Goal: Check status: Check status

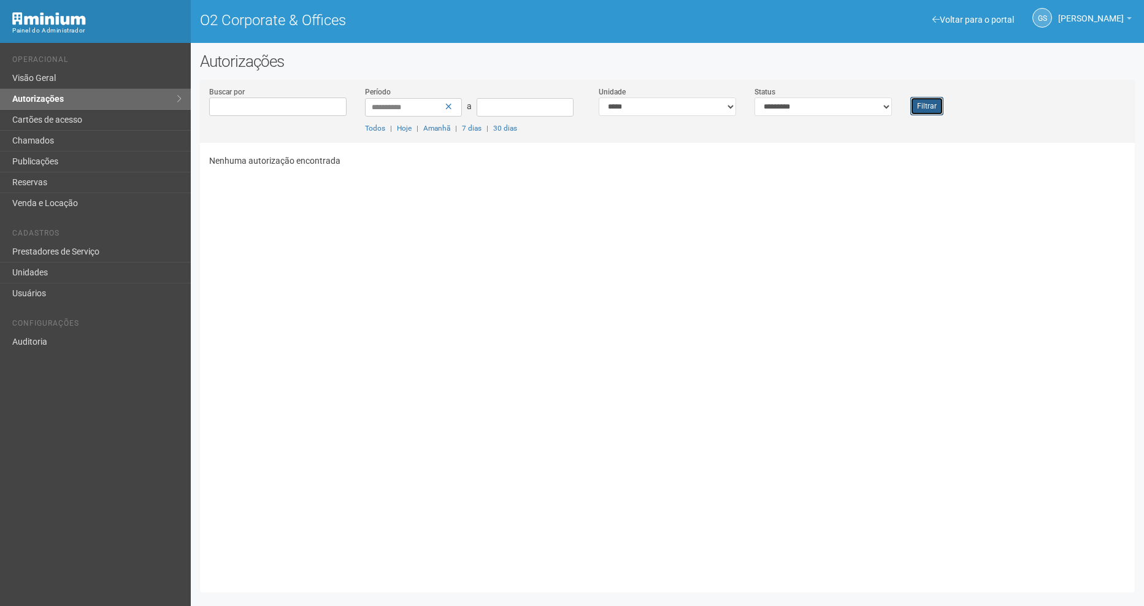
click at [923, 109] on button "Filtrar" at bounding box center [926, 106] width 33 height 18
click at [932, 114] on button "Filtrar" at bounding box center [926, 106] width 33 height 18
click at [922, 108] on button "Filtrar" at bounding box center [926, 106] width 33 height 18
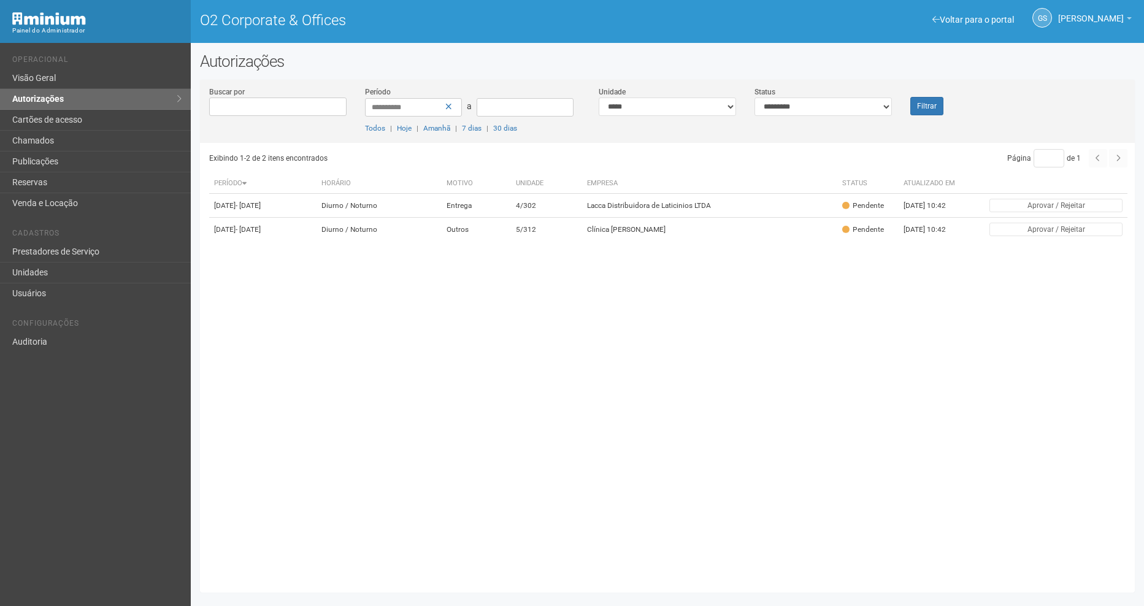
click at [576, 191] on th "Unidade" at bounding box center [546, 184] width 71 height 20
click at [582, 207] on td "4/302" at bounding box center [546, 206] width 71 height 24
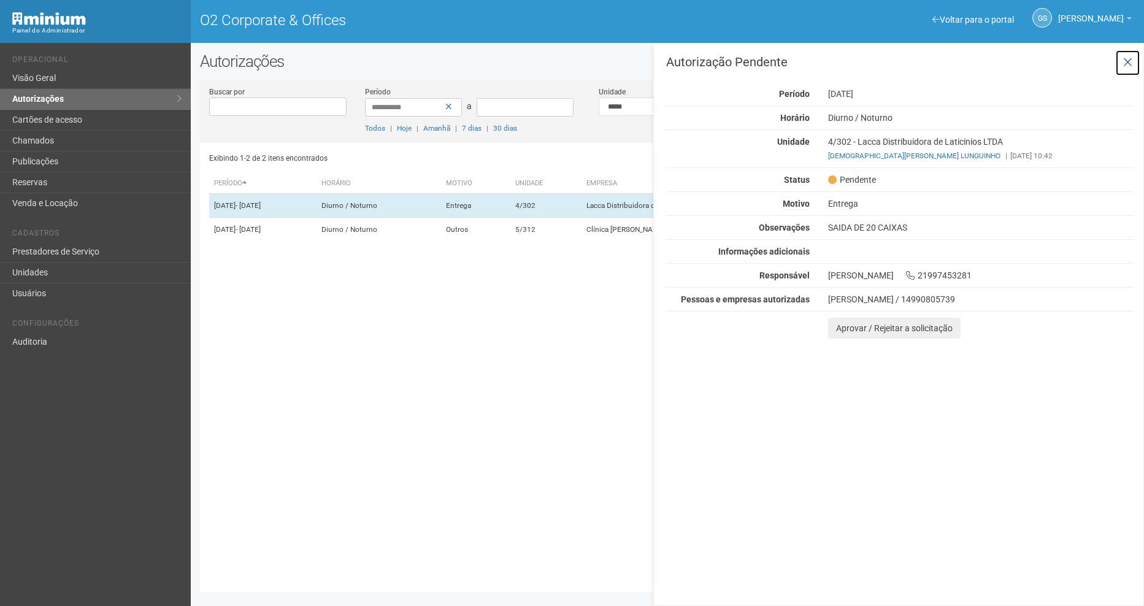
click at [1127, 63] on icon at bounding box center [1127, 62] width 9 height 12
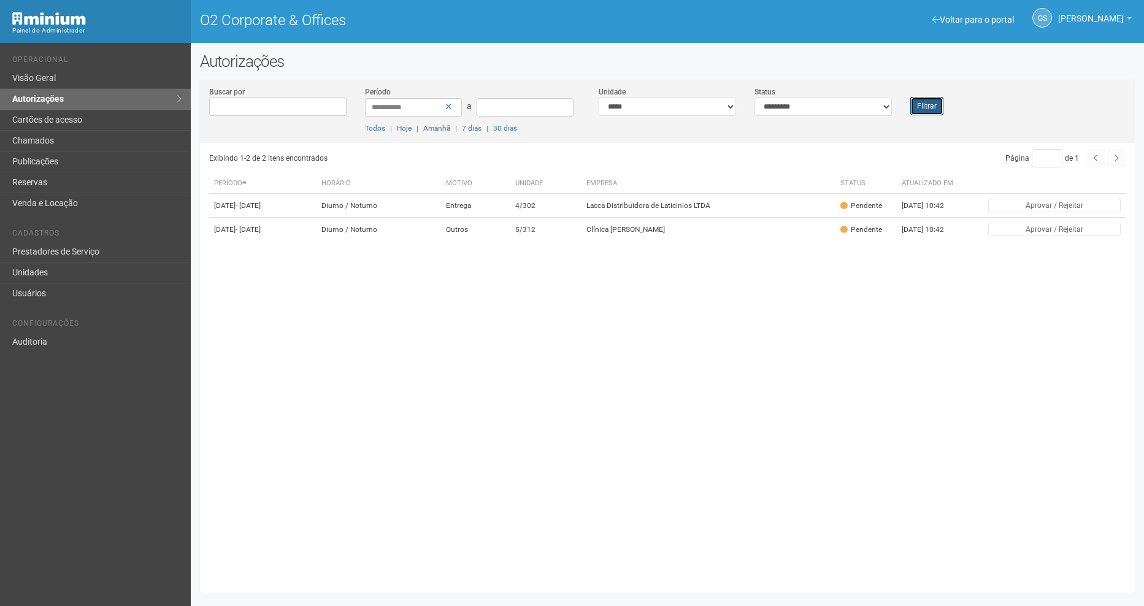
click at [924, 102] on button "Filtrar" at bounding box center [926, 106] width 33 height 18
